Goal: Task Accomplishment & Management: Use online tool/utility

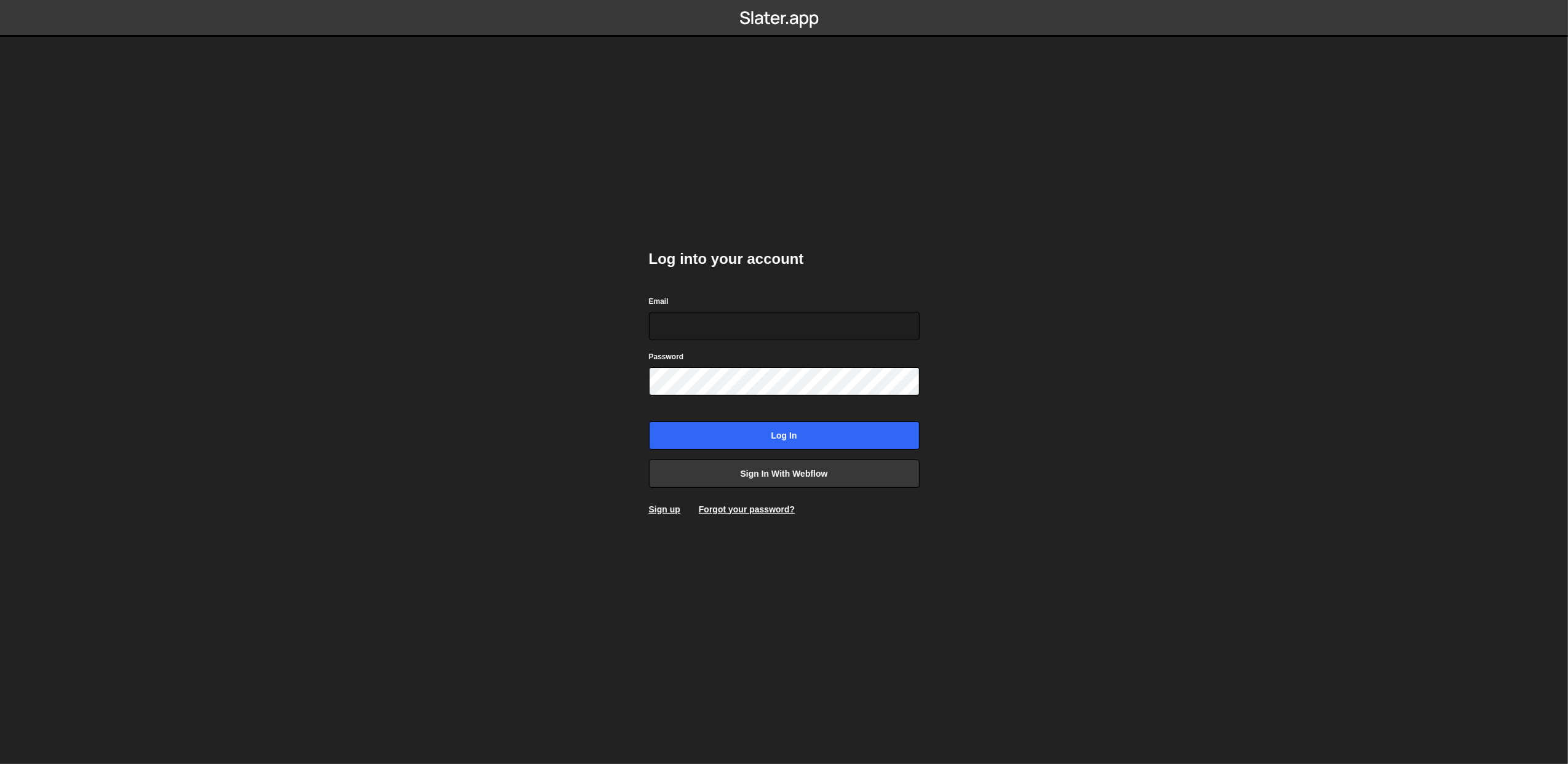
click at [222, 361] on body "Log into your account Email Password Log in Sign in with Webflow Sign up Forgot…" at bounding box center [784, 382] width 1568 height 764
click at [1117, 541] on body "Log into your account Email Password Log in Sign in with Webflow Sign up Forgot…" at bounding box center [784, 382] width 1568 height 764
click at [793, 485] on link "Sign in with Webflow" at bounding box center [783, 473] width 270 height 29
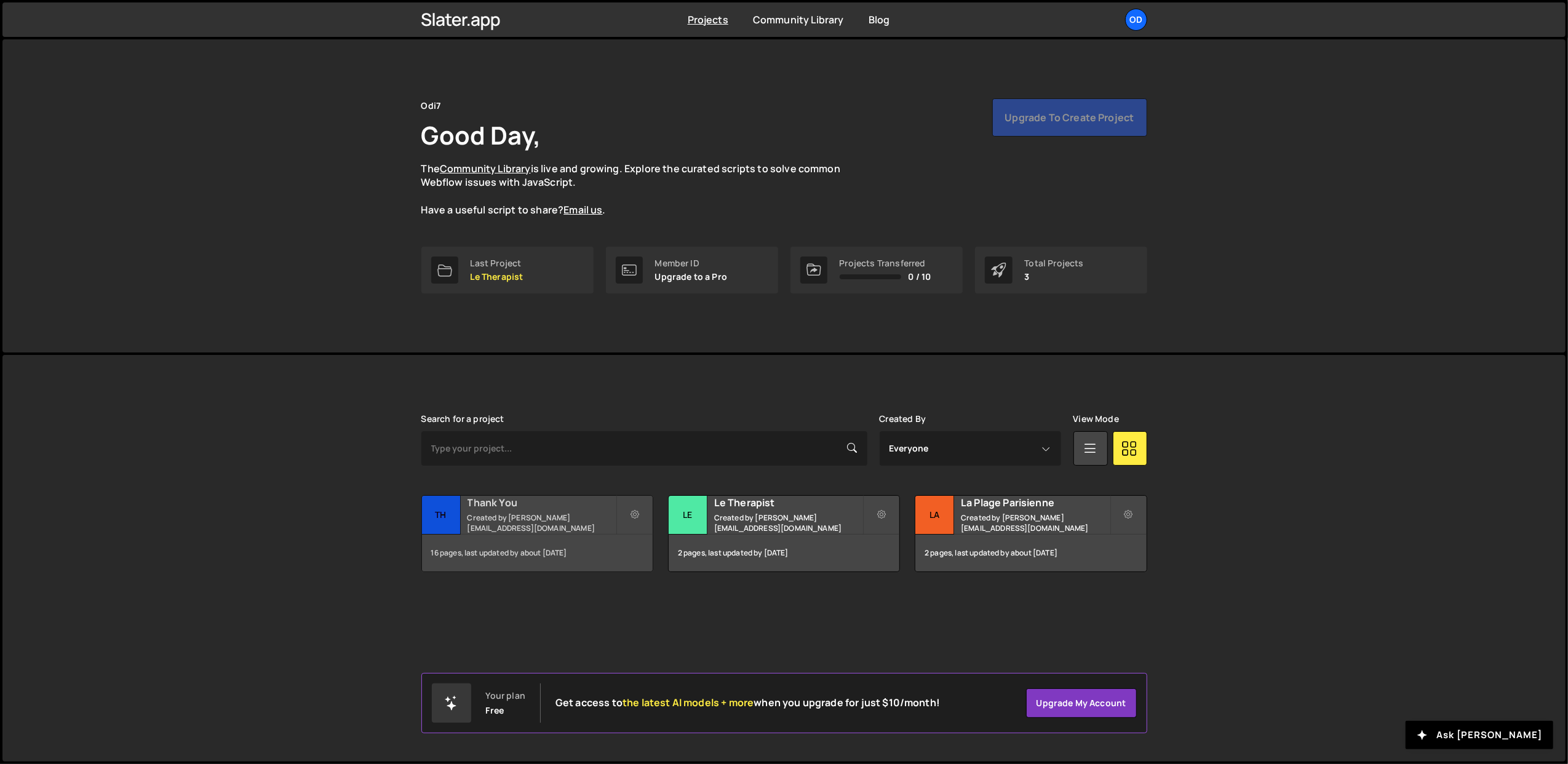
click at [544, 517] on small "Created by [PERSON_NAME][EMAIL_ADDRESS][DOMAIN_NAME]" at bounding box center [541, 523] width 148 height 21
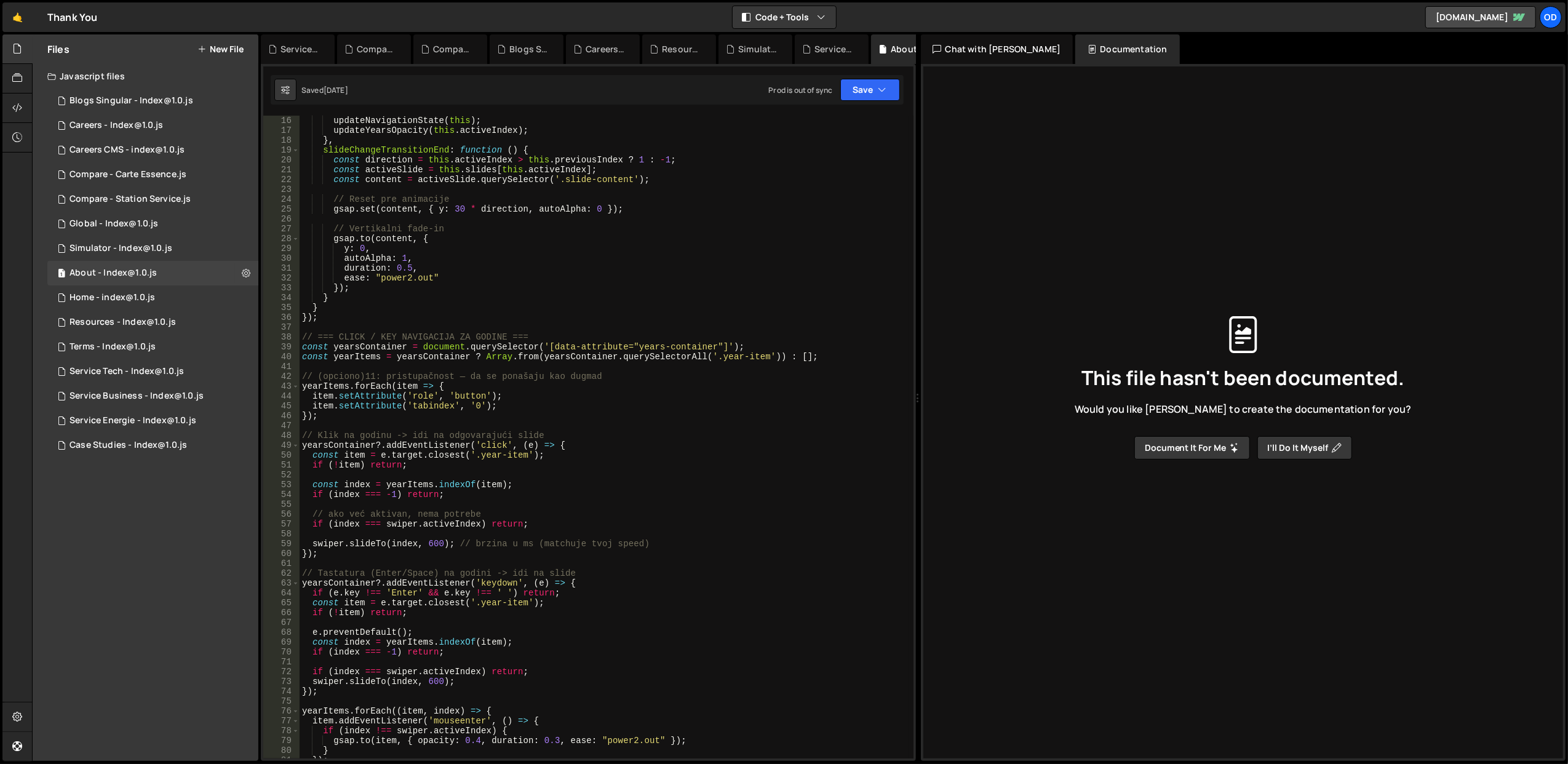
scroll to position [344, 0]
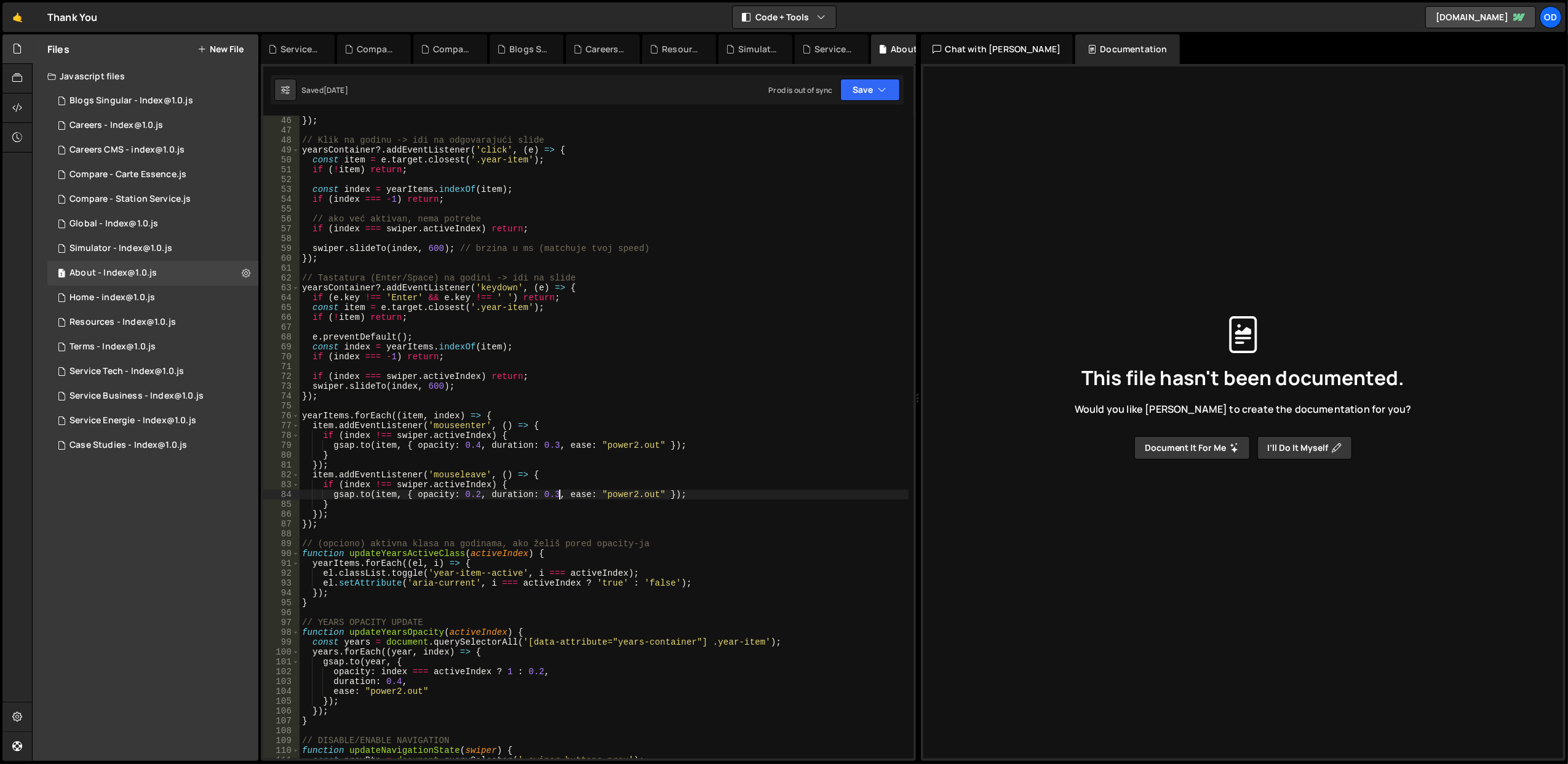
click at [556, 492] on div "}) ; // Klik na godinu -> idi na odgovarajući slide yearsContainer ?. addEventL…" at bounding box center [604, 447] width 609 height 663
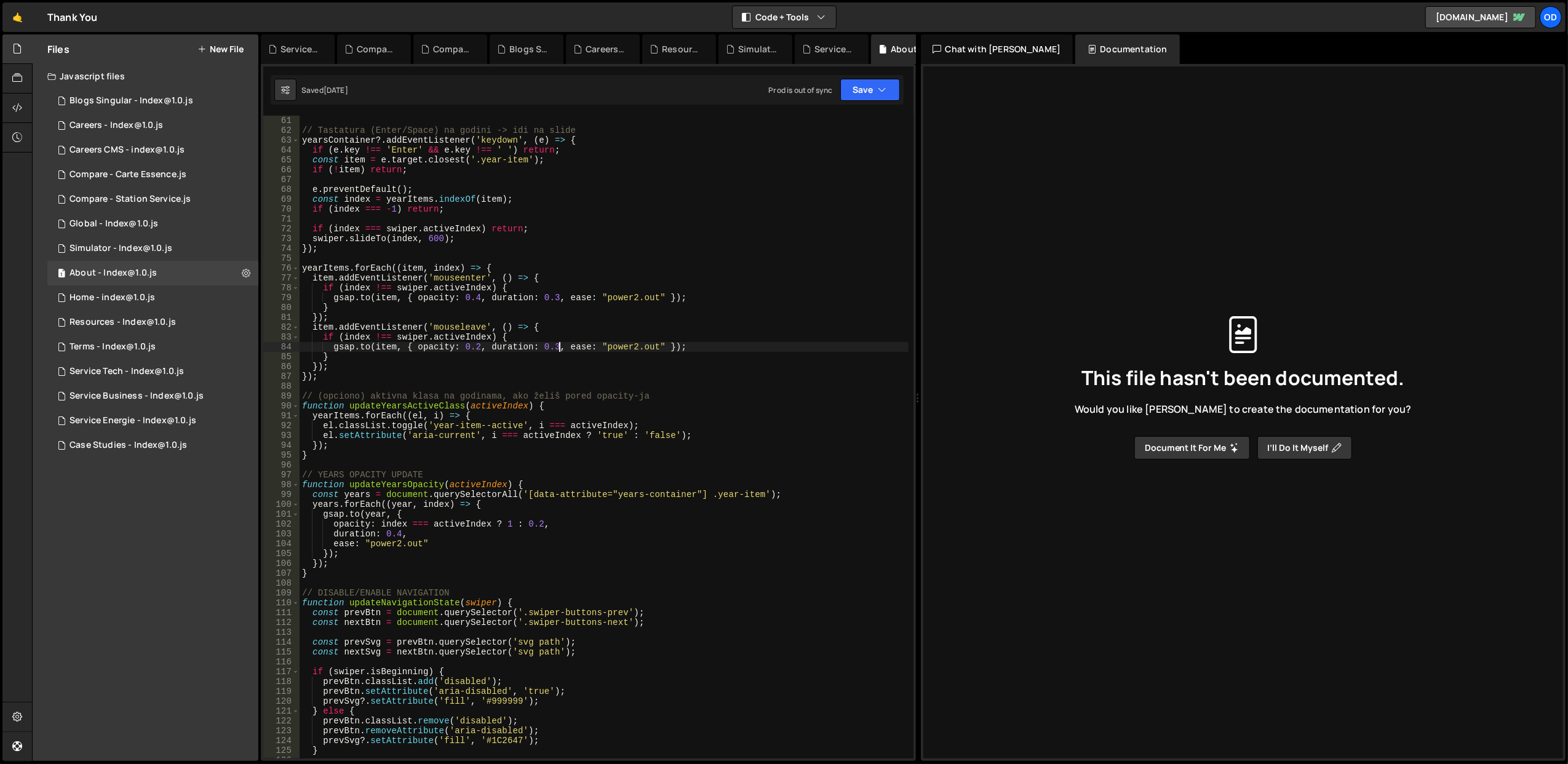
scroll to position [738, 0]
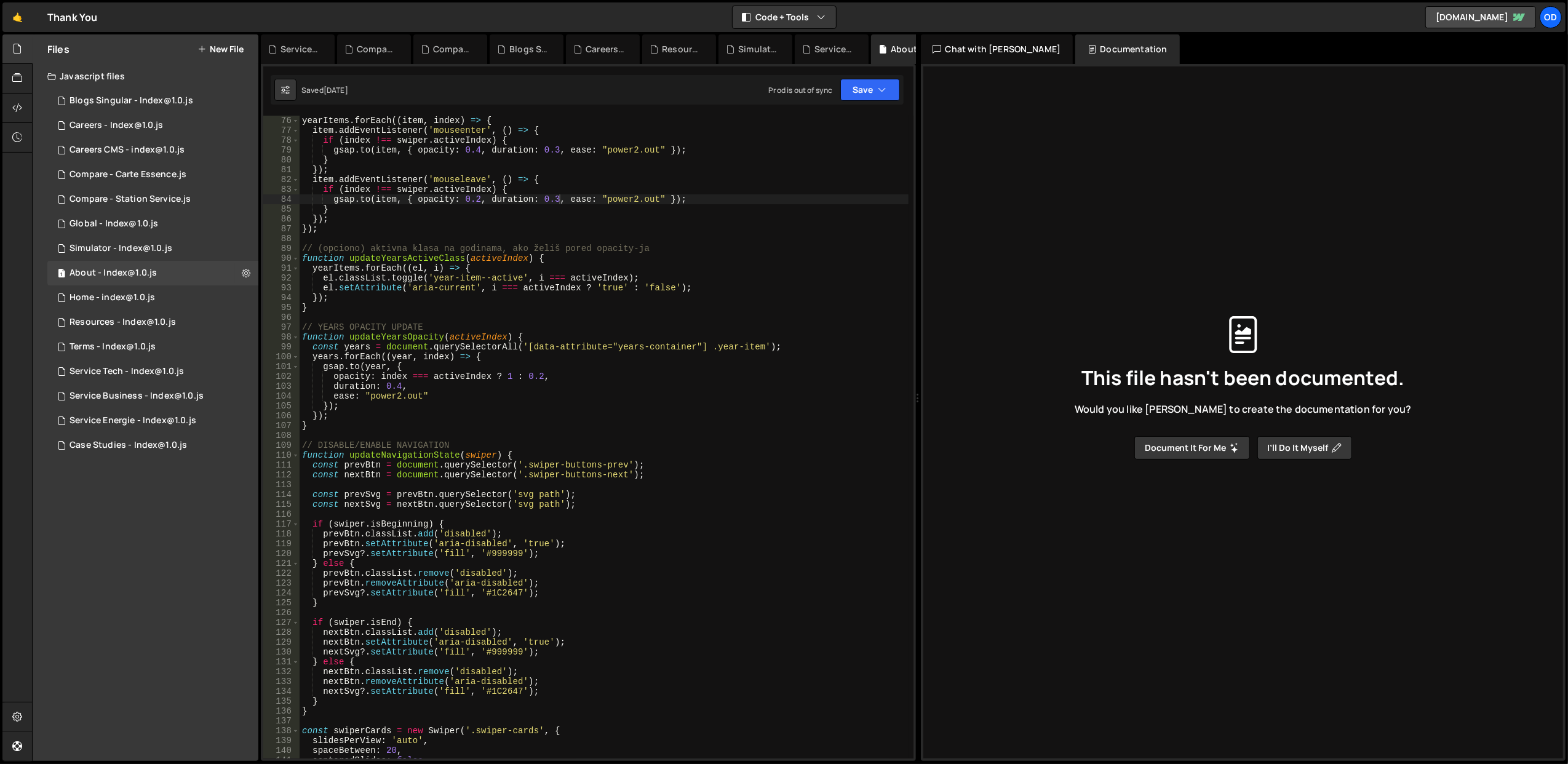
click at [567, 458] on div "yearItems . forEach (( item , index ) => { item . addEventListener ( 'mouseente…" at bounding box center [604, 447] width 609 height 663
click at [569, 331] on div "yearItems . forEach (( item , index ) => { item . addEventListener ( 'mouseente…" at bounding box center [604, 447] width 609 height 663
type textarea "// YEARS OPACITY UPDATE function updateYearsOpacity(activeIndex) {"
